Goal: Task Accomplishment & Management: Complete application form

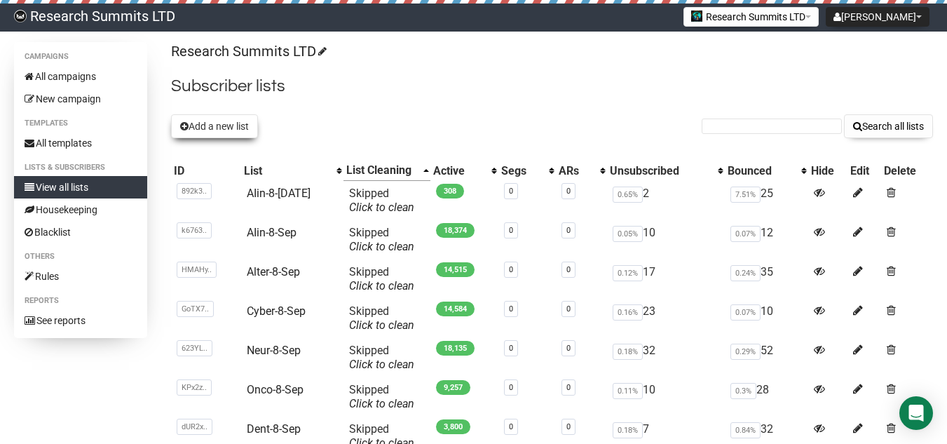
click at [215, 128] on button "Add a new list" at bounding box center [214, 126] width 87 height 24
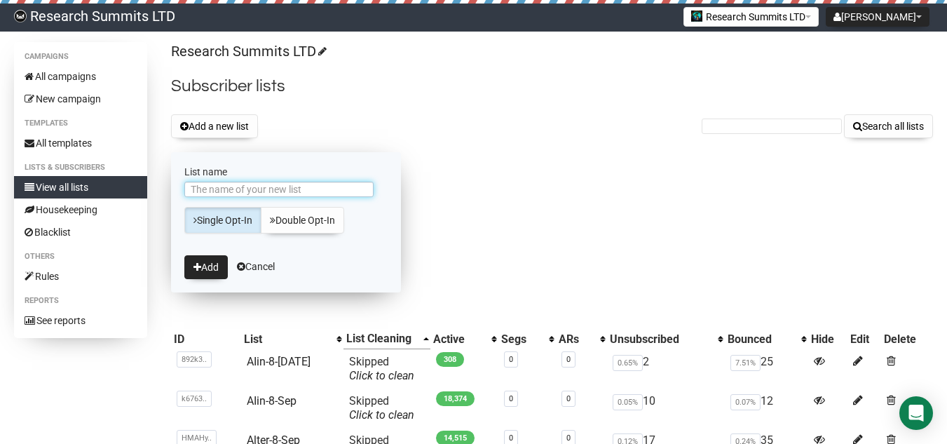
click at [229, 184] on input "List name" at bounding box center [278, 189] width 189 height 15
type input "WH-9-Sep"
click at [218, 262] on button "Add" at bounding box center [205, 267] width 43 height 24
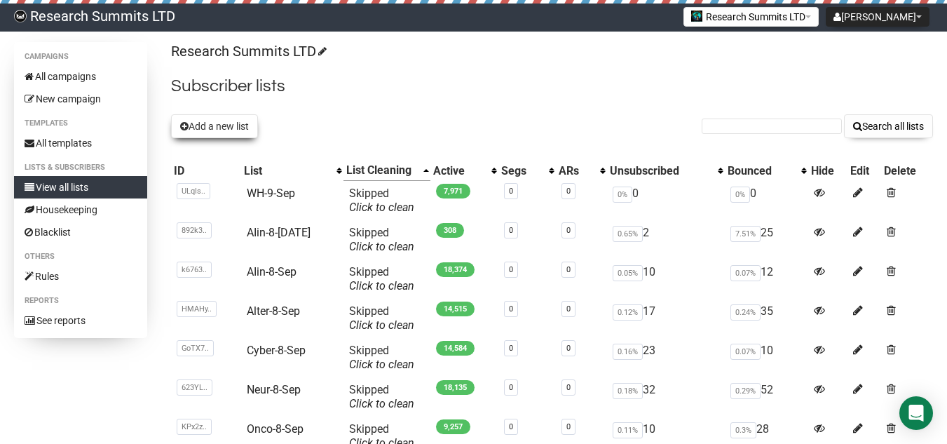
click at [232, 128] on button "Add a new list" at bounding box center [214, 126] width 87 height 24
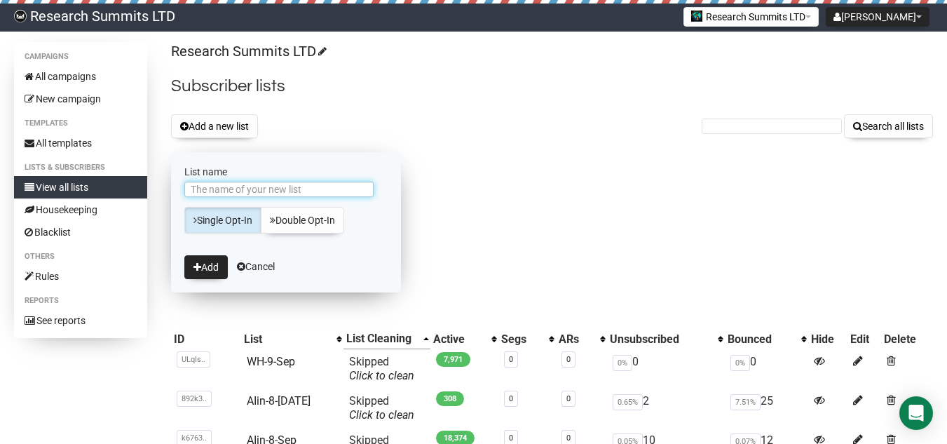
click at [278, 193] on input "List name" at bounding box center [278, 189] width 189 height 15
type input "Nutr-9-Sep"
click at [225, 266] on button "Add" at bounding box center [205, 267] width 43 height 24
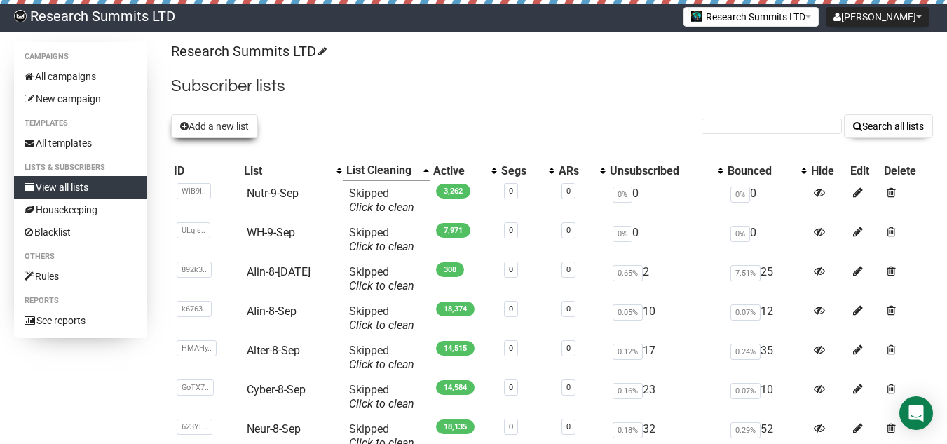
click at [224, 123] on button "Add a new list" at bounding box center [214, 126] width 87 height 24
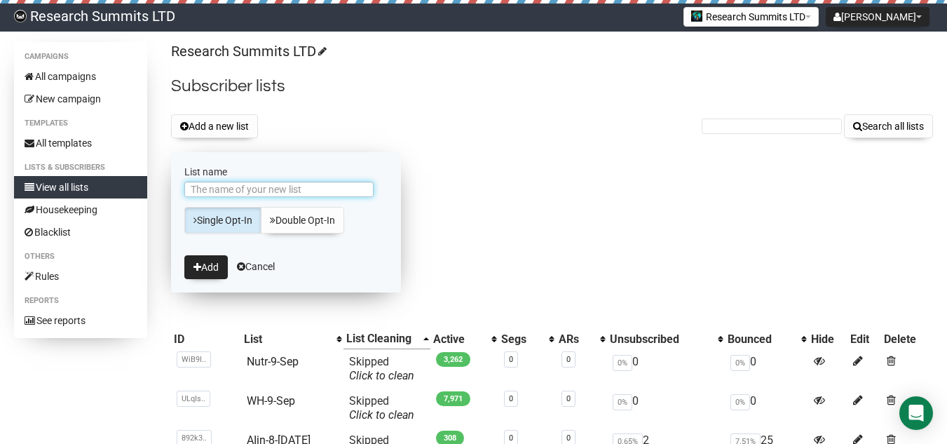
click at [236, 194] on input "List name" at bounding box center [278, 189] width 189 height 15
type input "Nurs-9-Sep"
click at [210, 273] on button "Add" at bounding box center [205, 267] width 43 height 24
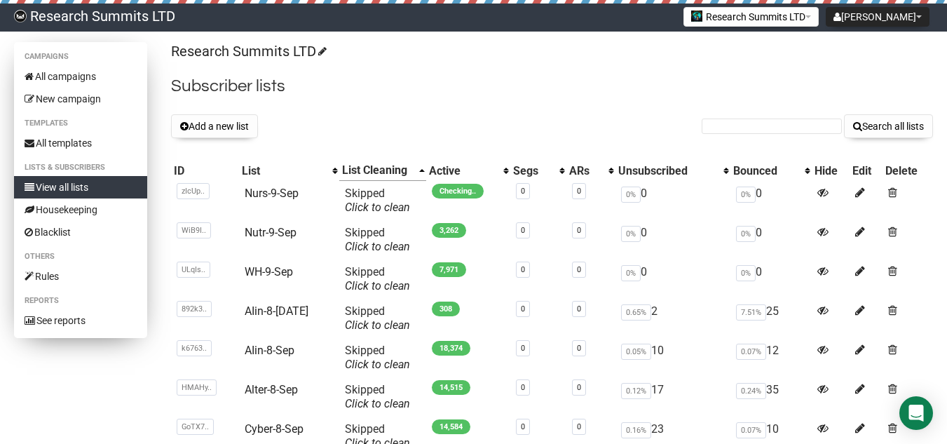
click at [107, 187] on link "View all lists" at bounding box center [80, 187] width 133 height 22
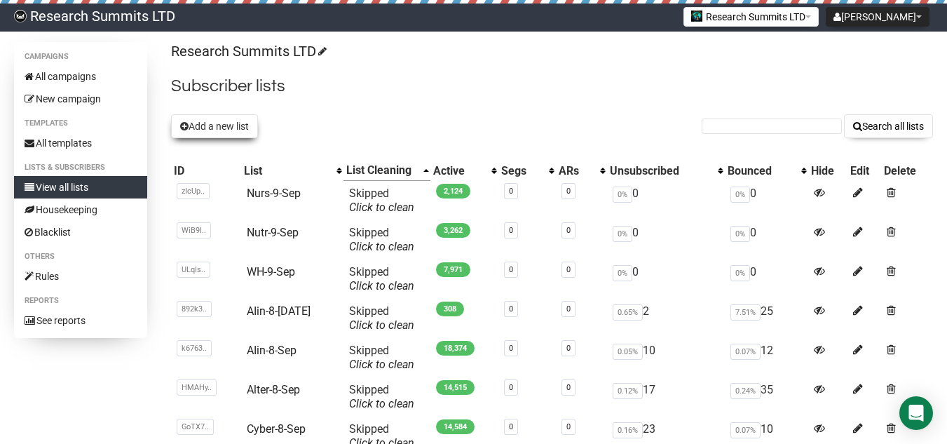
click at [231, 128] on button "Add a new list" at bounding box center [214, 126] width 87 height 24
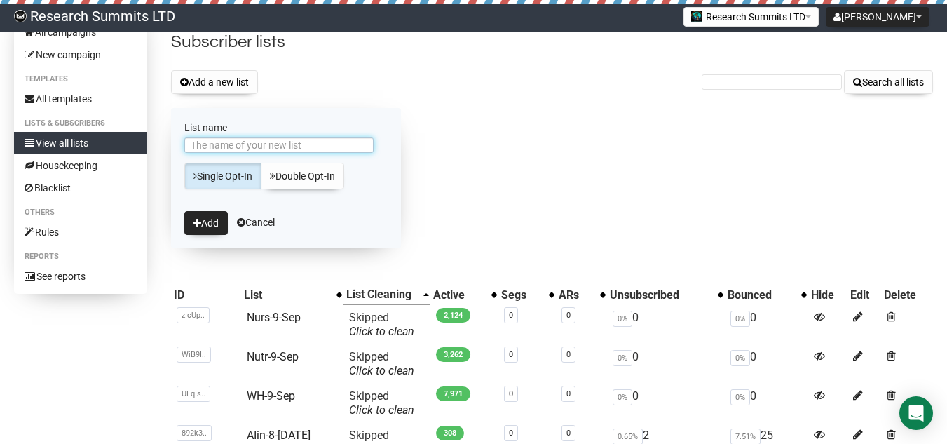
scroll to position [70, 0]
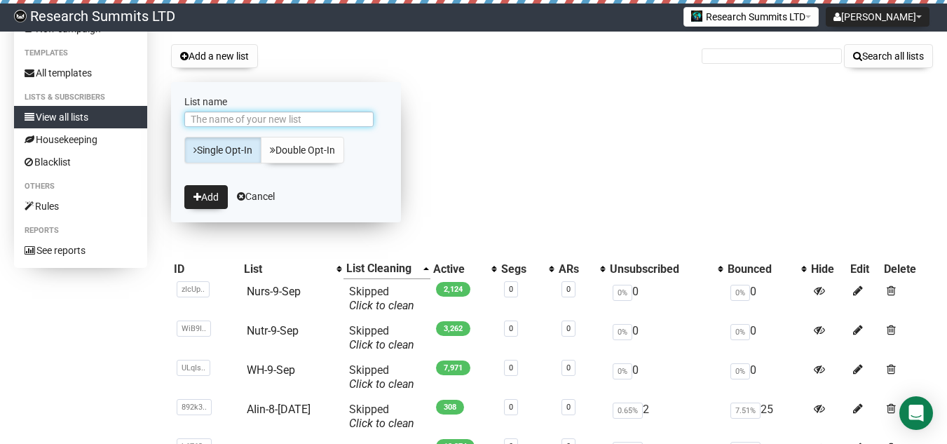
click at [250, 123] on input "List name" at bounding box center [278, 118] width 189 height 15
type input "Alze-9-Sep"
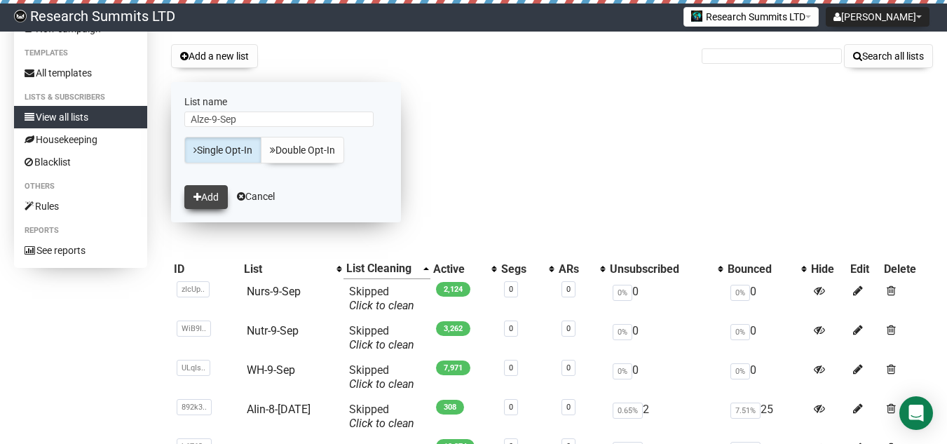
click at [191, 191] on button "Add" at bounding box center [205, 197] width 43 height 24
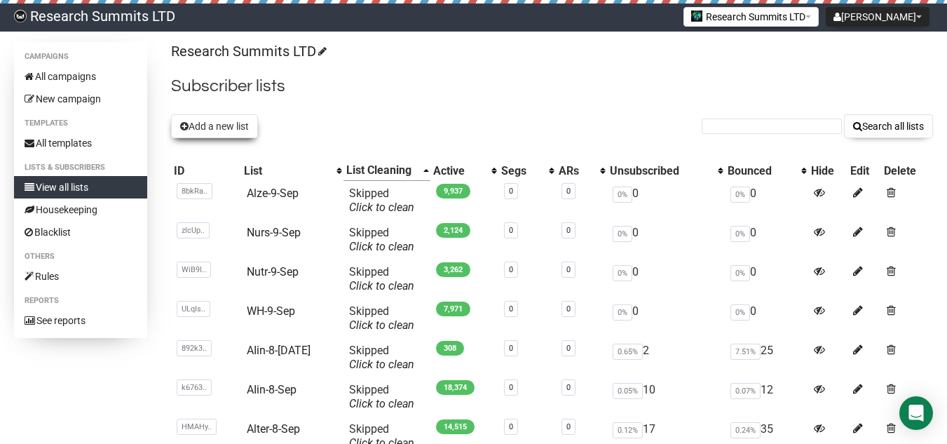
click at [229, 128] on button "Add a new list" at bounding box center [214, 126] width 87 height 24
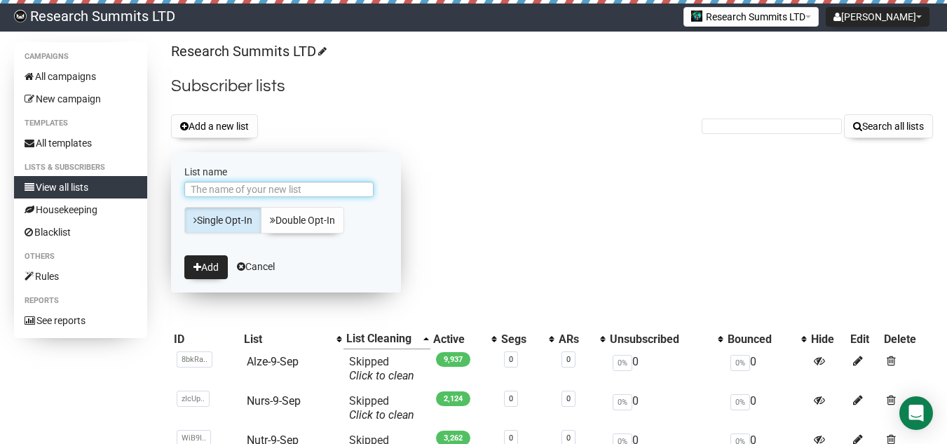
click at [362, 186] on input "List name" at bounding box center [278, 189] width 189 height 15
type input "Endo-9-Sep"
click at [214, 265] on button "Add" at bounding box center [205, 267] width 43 height 24
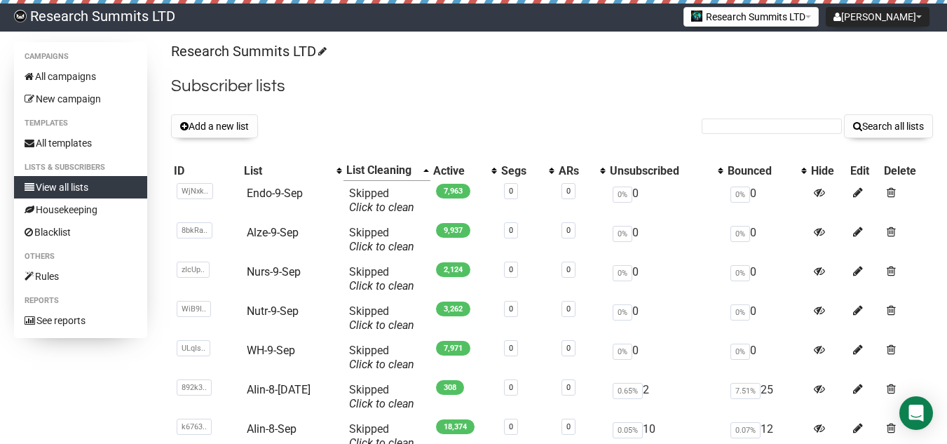
click at [95, 16] on link "Research Summits LTD" at bounding box center [94, 18] width 189 height 28
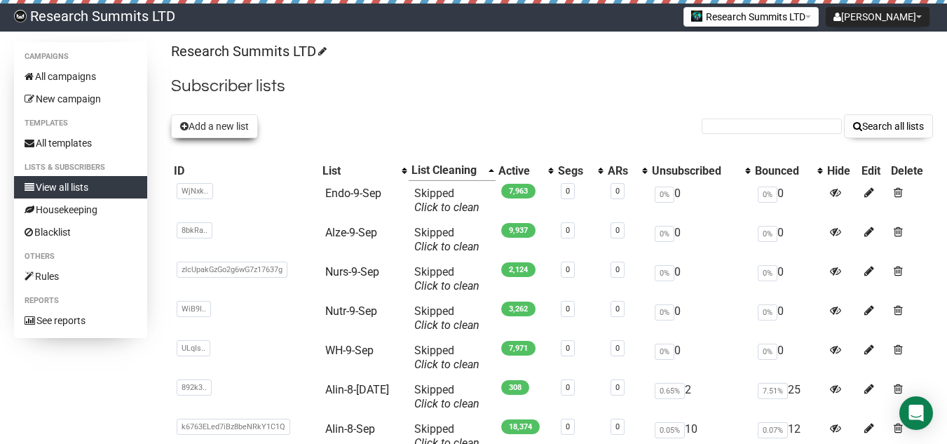
click at [207, 122] on button "Add a new list" at bounding box center [214, 126] width 87 height 24
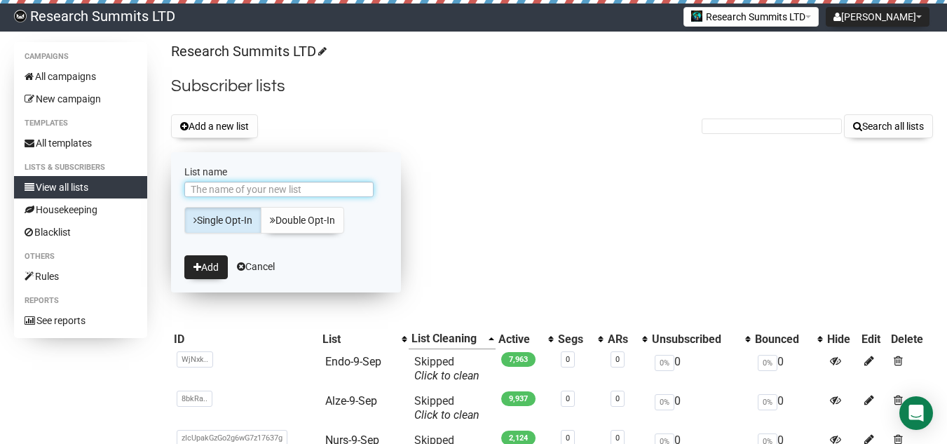
click at [283, 188] on input "List name" at bounding box center [278, 189] width 189 height 15
type input "Opth-9-Sep"
click at [216, 266] on button "Add" at bounding box center [205, 267] width 43 height 24
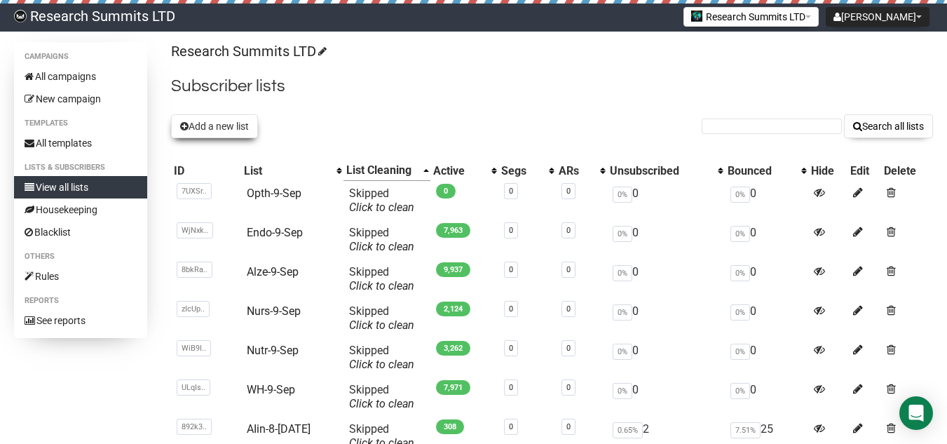
click at [231, 121] on button "Add a new list" at bounding box center [214, 126] width 87 height 24
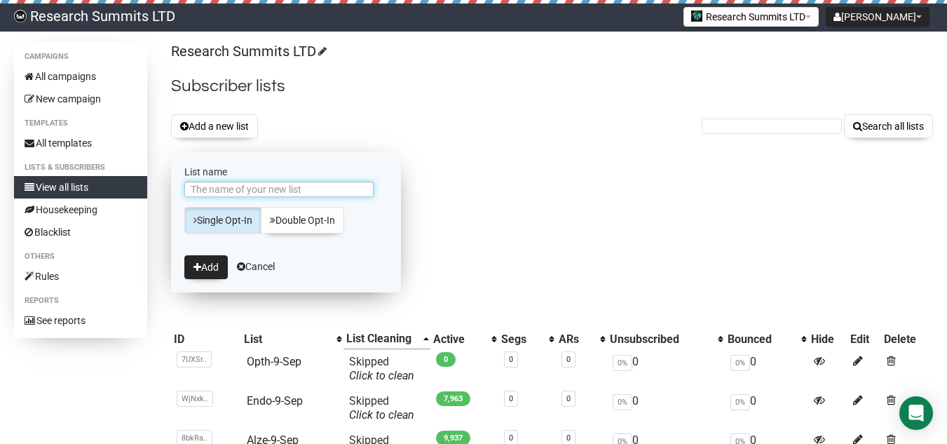
click at [257, 188] on input "List name" at bounding box center [278, 189] width 189 height 15
click at [321, 194] on input "List name" at bounding box center [278, 189] width 189 height 15
type input "Card-9-Sep"
click at [209, 271] on button "Add" at bounding box center [205, 267] width 43 height 24
